Goal: Book appointment/travel/reservation

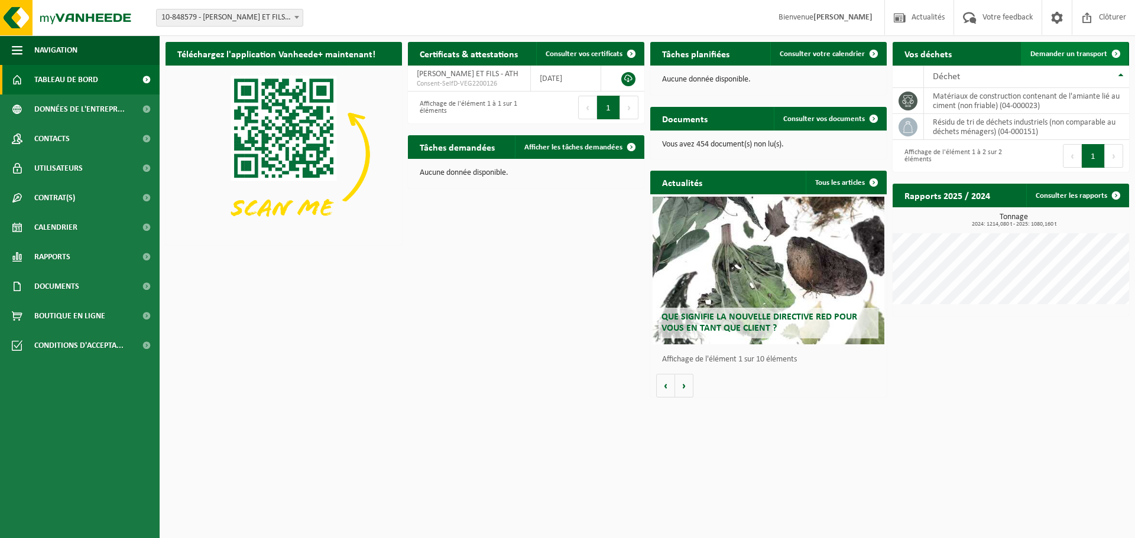
click at [1096, 56] on span "Demander un transport" at bounding box center [1068, 54] width 77 height 8
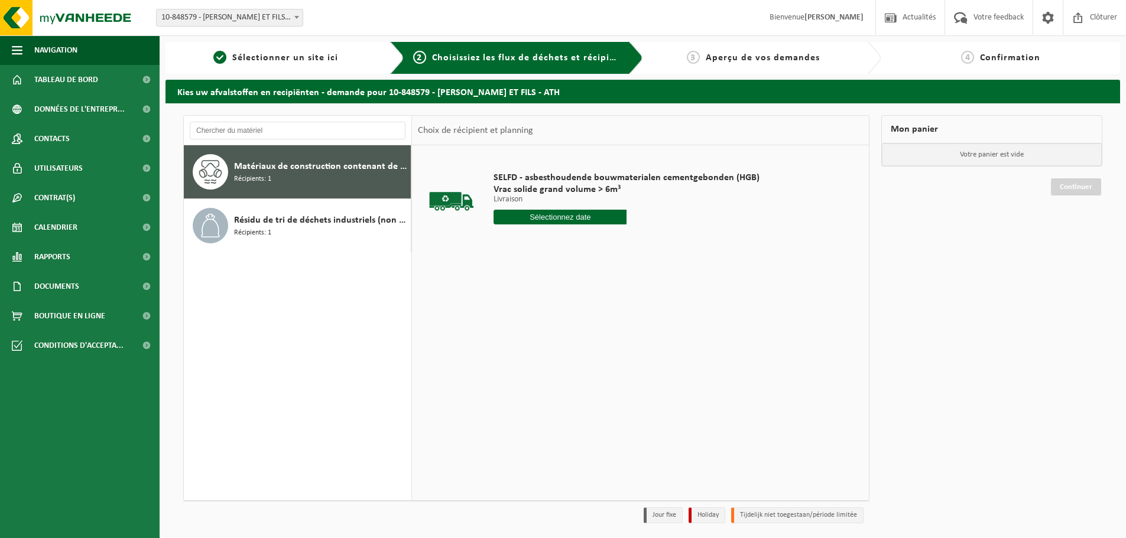
click at [583, 215] on input "text" at bounding box center [559, 217] width 133 height 15
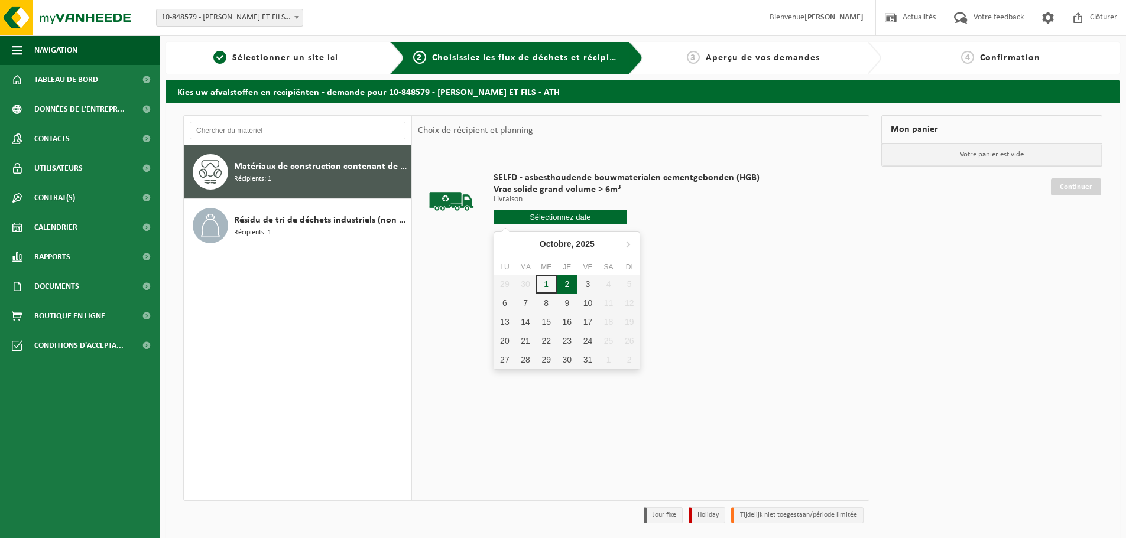
click at [564, 288] on div "2" at bounding box center [567, 284] width 21 height 19
type input "à partir de [DATE]"
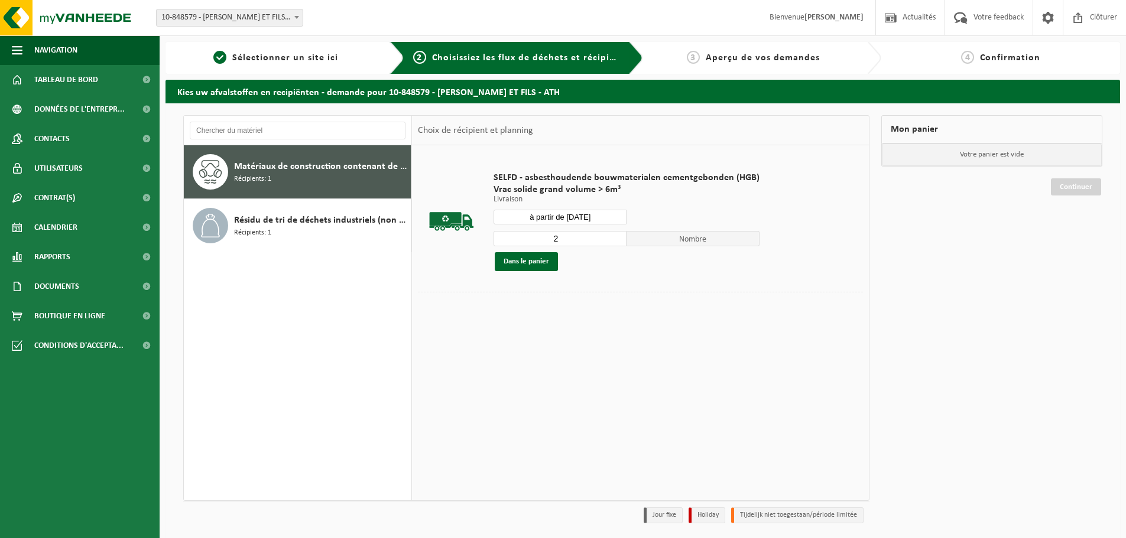
type input "2"
click at [612, 236] on input "2" at bounding box center [559, 238] width 133 height 15
click at [530, 261] on button "Dans le panier" at bounding box center [526, 261] width 63 height 19
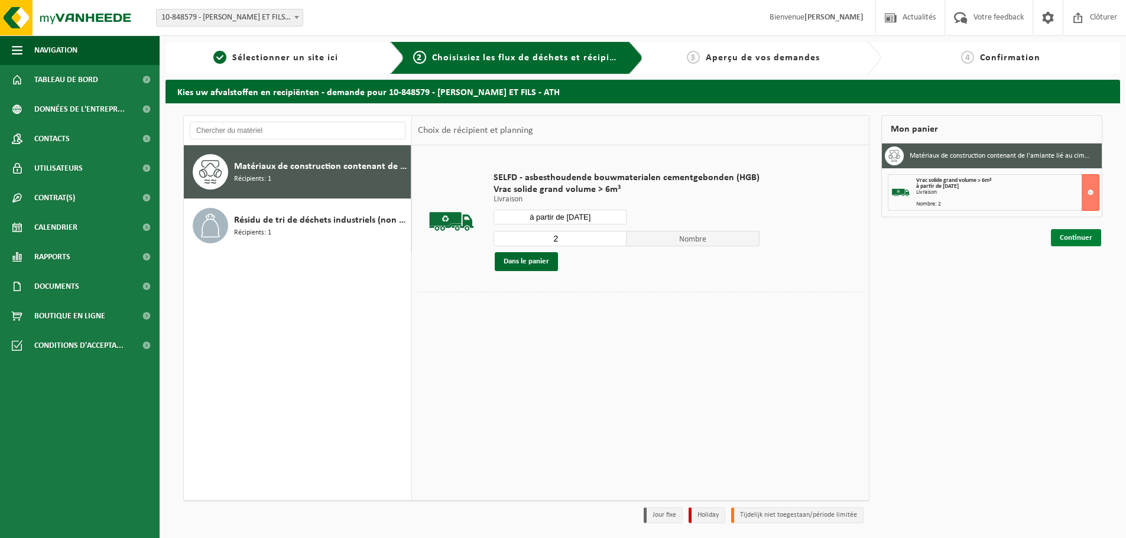
click at [1074, 239] on link "Continuer" at bounding box center [1076, 237] width 50 height 17
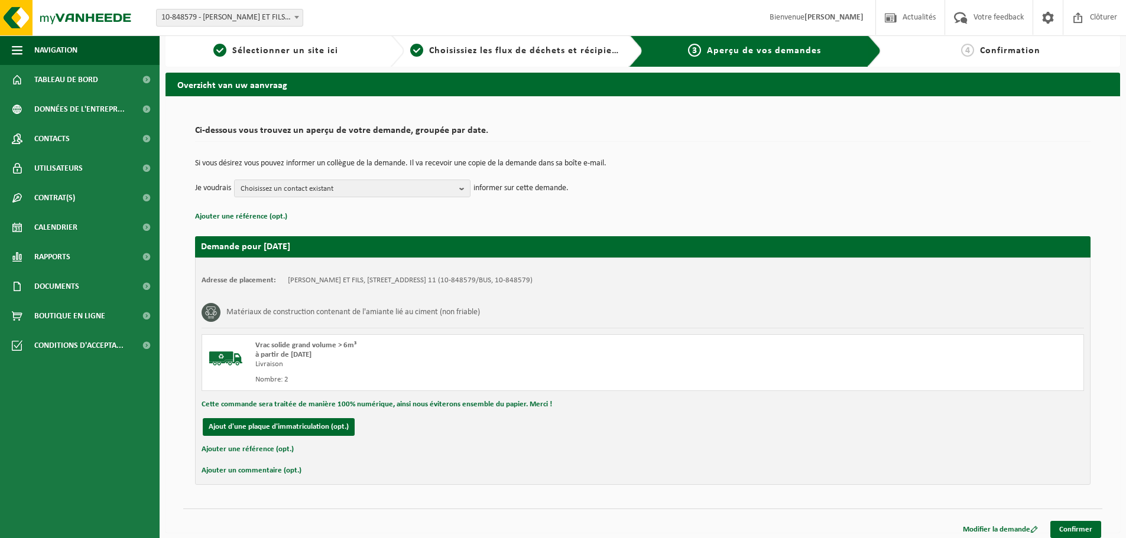
scroll to position [14, 0]
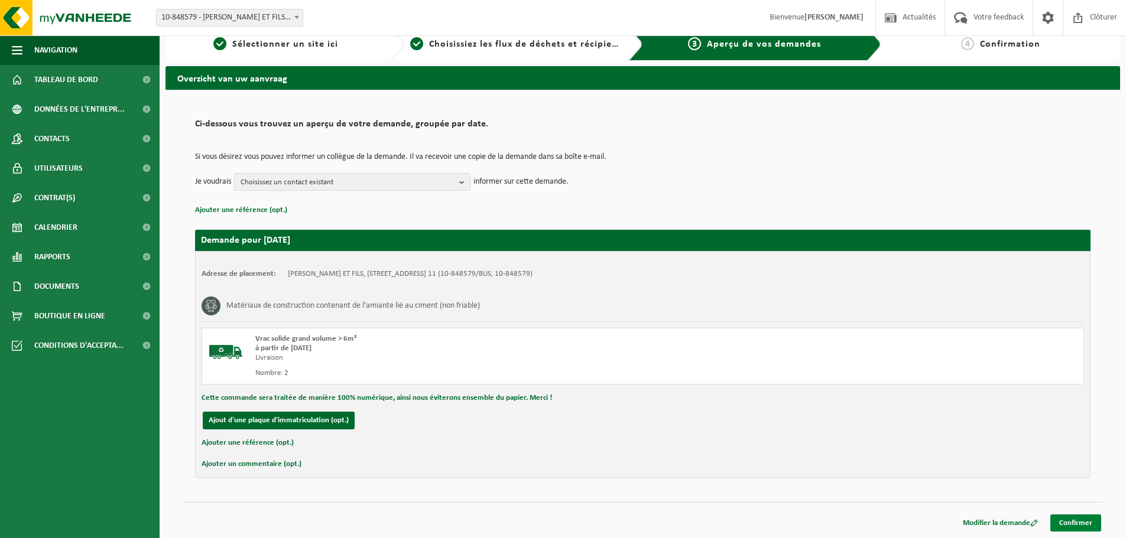
click at [1070, 524] on link "Confirmer" at bounding box center [1075, 523] width 51 height 17
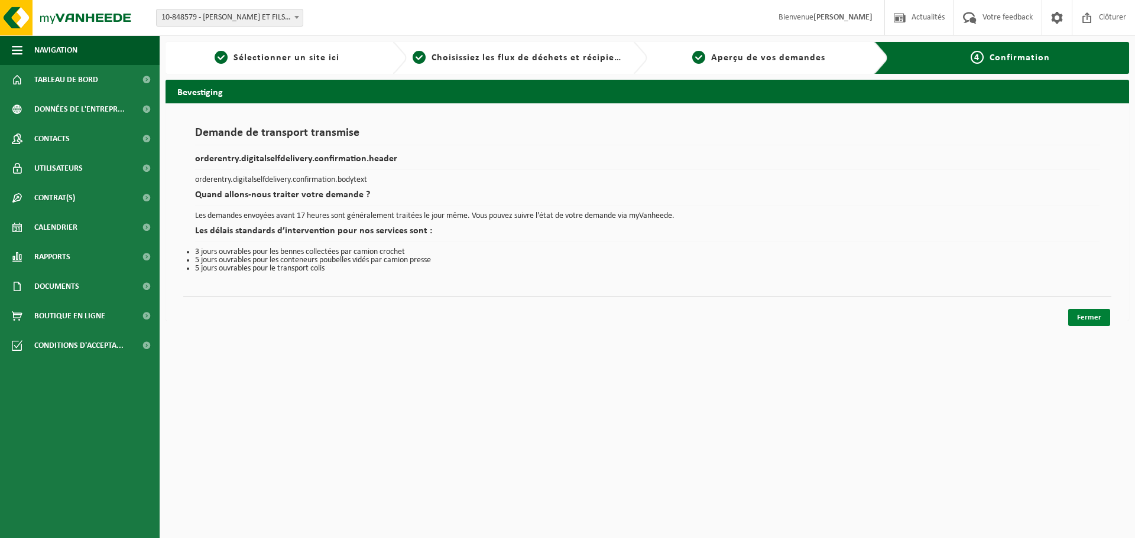
click at [1097, 320] on link "Fermer" at bounding box center [1089, 317] width 42 height 17
